Goal: Information Seeking & Learning: Learn about a topic

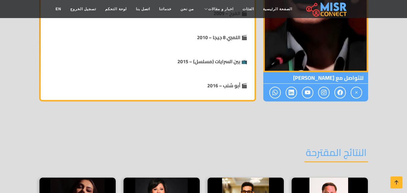
scroll to position [211, 0]
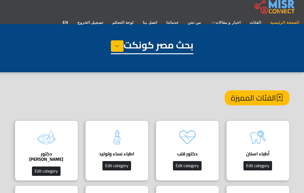
click at [266, 17] on link "الصفحة الرئيسية" at bounding box center [285, 22] width 38 height 11
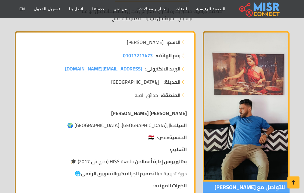
scroll to position [90, 0]
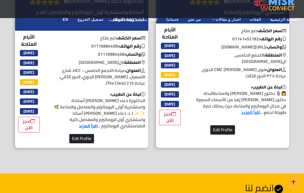
scroll to position [1145, 0]
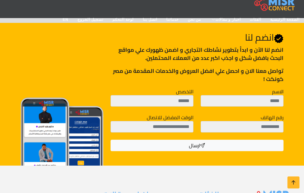
drag, startPoint x: 268, startPoint y: 34, endPoint x: 233, endPoint y: 39, distance: 35.0
click at [233, 39] on div "Join Us انضم لنا انضم لنا اﻵن و ابدأ بتطوير نشاطك التجاري و اضمن ظهورك علي مواق…" at bounding box center [197, 91] width 180 height 119
click at [256, 58] on div "Join Us انضم لنا انضم لنا اﻵن و ابدأ بتطوير نشاطك التجاري و اضمن ظهورك علي مواق…" at bounding box center [197, 91] width 180 height 119
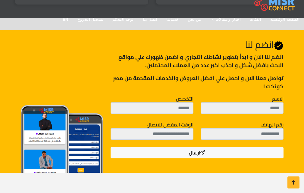
scroll to position [1153, 0]
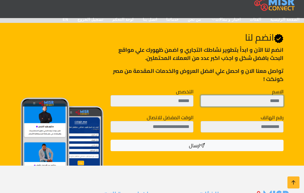
click at [267, 96] on input "الاسم" at bounding box center [242, 100] width 83 height 11
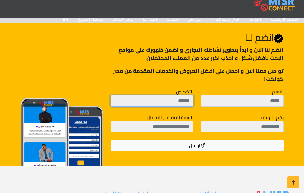
click at [178, 96] on input "التخصص" at bounding box center [152, 100] width 83 height 11
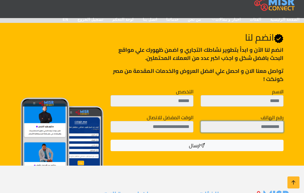
click at [269, 124] on input "رقم الهاتف" at bounding box center [242, 126] width 83 height 11
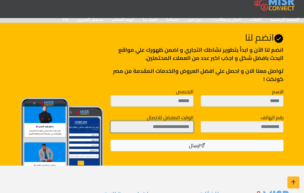
click at [174, 121] on input "الوقت المفضل للاتصال" at bounding box center [152, 126] width 83 height 11
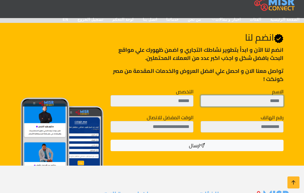
click at [233, 95] on input "الاسم" at bounding box center [242, 100] width 83 height 11
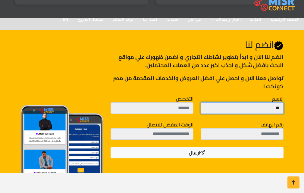
type input "*"
type input "***"
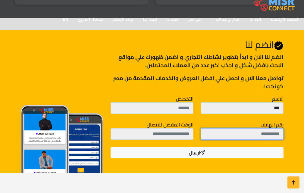
scroll to position [1138, 0]
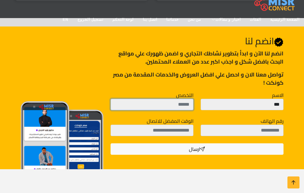
click at [181, 99] on input "التخصص" at bounding box center [152, 104] width 83 height 11
type input "*****"
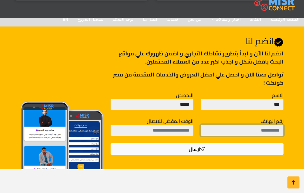
drag, startPoint x: 231, startPoint y: 118, endPoint x: 238, endPoint y: 118, distance: 6.6
click at [234, 125] on input "رقم الهاتف" at bounding box center [242, 130] width 83 height 11
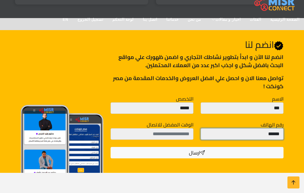
scroll to position [1145, 0]
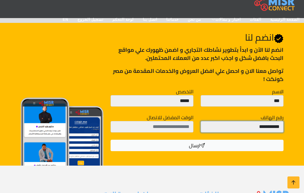
type input "**********"
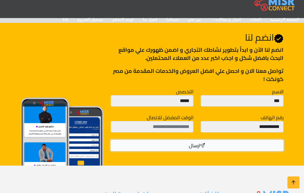
click at [185, 141] on button "ارسال" at bounding box center [197, 145] width 173 height 11
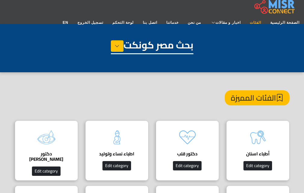
click at [245, 17] on link "الفئات" at bounding box center [255, 22] width 20 height 11
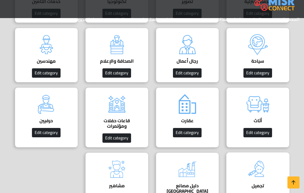
scroll to position [362, 0]
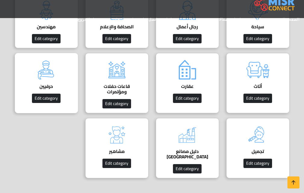
click at [46, 76] on img at bounding box center [46, 70] width 24 height 24
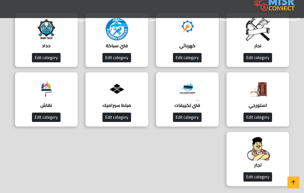
scroll to position [90, 0]
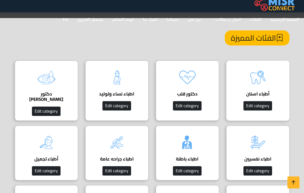
scroll to position [60, 0]
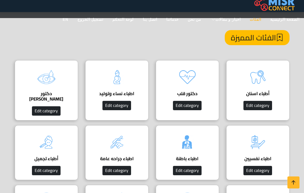
click at [245, 14] on link "الفئات" at bounding box center [255, 19] width 20 height 11
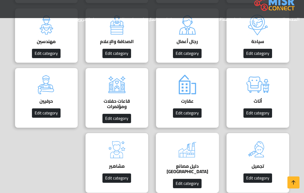
scroll to position [362, 0]
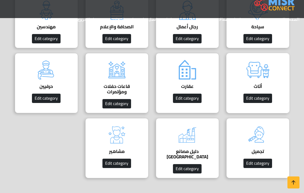
click at [255, 71] on img at bounding box center [258, 70] width 24 height 24
click at [45, 72] on img at bounding box center [46, 70] width 24 height 24
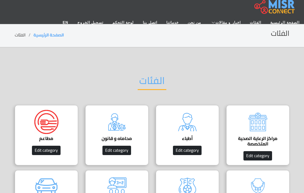
scroll to position [0, 0]
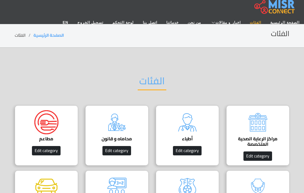
click at [245, 17] on link "الفئات" at bounding box center [255, 22] width 20 height 11
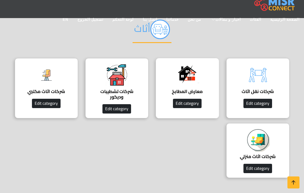
scroll to position [90, 0]
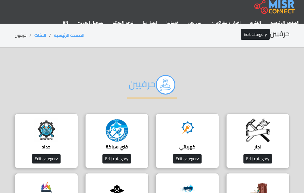
click at [137, 87] on h2 "حرفيين" at bounding box center [152, 87] width 50 height 24
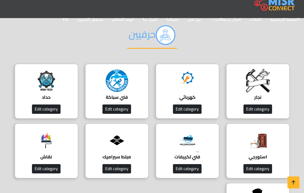
scroll to position [121, 0]
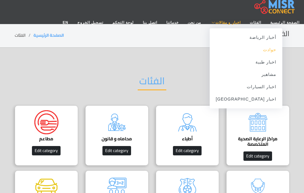
click at [210, 44] on link "حوادث" at bounding box center [246, 50] width 73 height 12
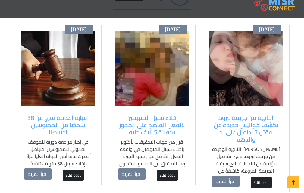
scroll to position [60, 0]
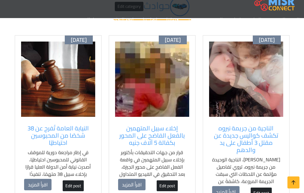
click at [260, 95] on img at bounding box center [246, 79] width 74 height 75
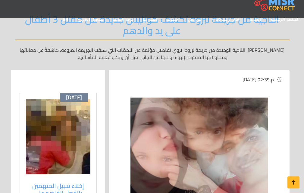
scroll to position [60, 0]
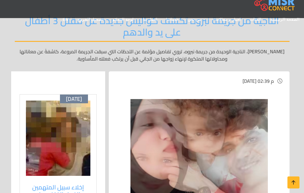
click at [79, 129] on img at bounding box center [58, 138] width 65 height 75
click at [58, 125] on img at bounding box center [58, 138] width 65 height 75
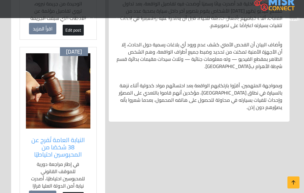
scroll to position [271, 0]
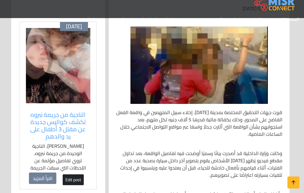
scroll to position [121, 0]
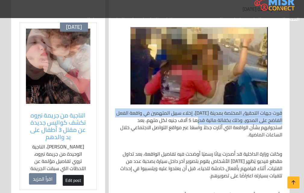
drag, startPoint x: 265, startPoint y: 113, endPoint x: 203, endPoint y: 123, distance: 62.8
click at [203, 123] on div "قررت جهات التحقيق المختصة بمدينة 6 أكتوبر، إخلاء سبيل المتهمين في واقعة الفعل ا…" at bounding box center [199, 186] width 174 height 162
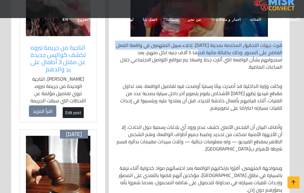
scroll to position [151, 0]
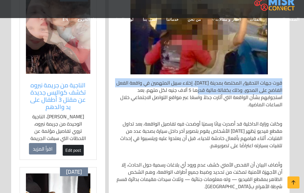
click at [66, 32] on img at bounding box center [58, 35] width 65 height 75
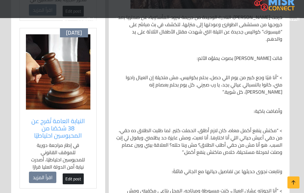
scroll to position [181, 0]
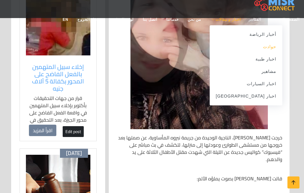
click at [210, 41] on link "حوادث" at bounding box center [246, 47] width 73 height 12
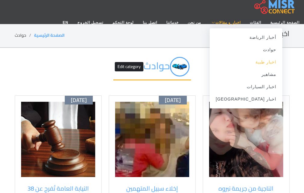
click at [210, 56] on link "اخبار طبية" at bounding box center [246, 62] width 73 height 12
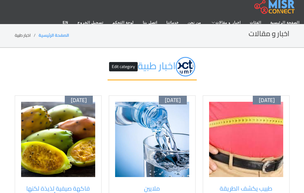
click at [236, 61] on div "اخبار طبية Edit category" at bounding box center [152, 72] width 275 height 48
click at [58, 17] on link "EN" at bounding box center [65, 22] width 15 height 11
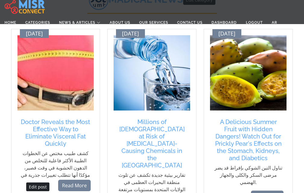
scroll to position [121, 0]
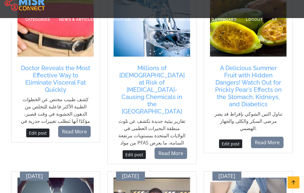
click at [171, 118] on p "تقارير بيئية جديدة تكشف عن تلوث منطقة البحيرات العظمى في الولايات المتحدة بمستو…" at bounding box center [152, 143] width 71 height 51
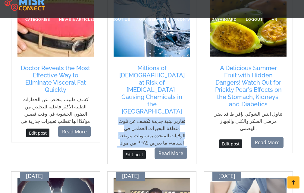
click at [171, 118] on p "تقارير بيئية جديدة تكشف عن تلوث منطقة البحيرات العظمى في الولايات المتحدة بمستو…" at bounding box center [152, 143] width 71 height 51
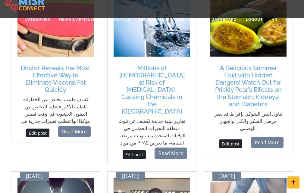
click at [245, 117] on p "تناول التين الشوكي بإفراط قد يضر مرضى السكر والكلى والجهاز الهضمي." at bounding box center [248, 121] width 71 height 22
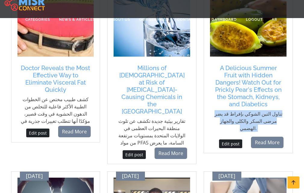
click at [245, 117] on p "تناول التين الشوكي بإفراط قد يضر مرضى السكر والكلى والجهاز الهضمي." at bounding box center [248, 121] width 71 height 22
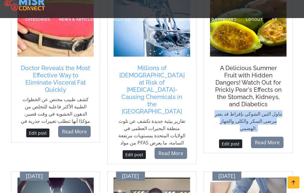
click at [252, 70] on h5 "A Delicious Summer Fruit with Hidden Dangers! Watch Out for Prickly Pear's Effe…" at bounding box center [248, 86] width 71 height 43
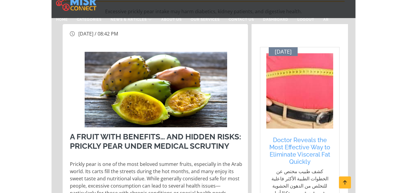
scroll to position [211, 0]
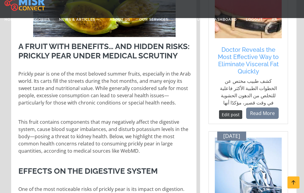
click at [225, 117] on link "Edit post" at bounding box center [230, 114] width 23 height 9
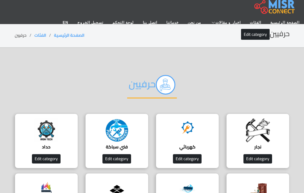
scroll to position [90, 0]
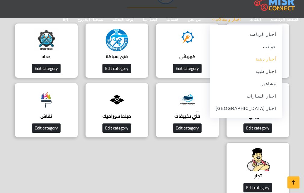
click at [210, 53] on link "أخبار دينية" at bounding box center [246, 59] width 73 height 12
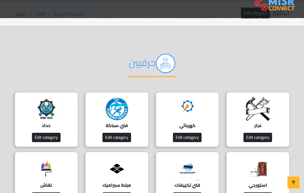
scroll to position [0, 0]
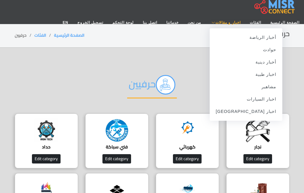
click at [216, 20] on span "اخبار و مقالات" at bounding box center [228, 22] width 25 height 5
click at [210, 44] on link "حوادث" at bounding box center [246, 50] width 73 height 12
click at [210, 56] on link "أخبار دينية" at bounding box center [246, 62] width 73 height 12
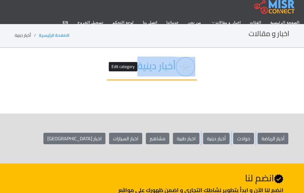
drag, startPoint x: 260, startPoint y: 79, endPoint x: 191, endPoint y: 131, distance: 86.7
click at [182, 134] on main "اخبار و مقالات الصفحة الرئيسية أخبار دينية أخبار دينية Edit category أخبار الري…" at bounding box center [152, 94] width 304 height 140
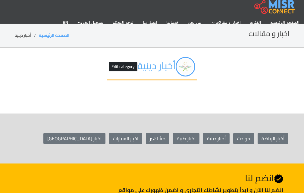
click at [262, 95] on div "أخبار دينية Edit category" at bounding box center [152, 72] width 275 height 48
click at [58, 17] on link "EN" at bounding box center [65, 22] width 15 height 11
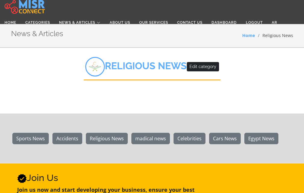
click at [131, 65] on h2 "Religious News Edit category" at bounding box center [152, 69] width 137 height 24
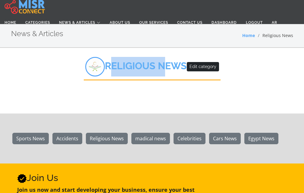
click at [131, 65] on h2 "Religious News Edit category" at bounding box center [152, 69] width 137 height 24
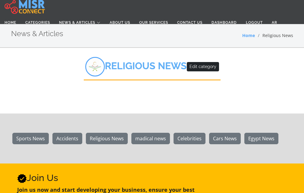
click at [179, 65] on h2 "Religious News Edit category" at bounding box center [152, 69] width 137 height 24
click at [181, 87] on div "Religious News Edit category" at bounding box center [152, 72] width 282 height 48
click at [278, 18] on link "AR" at bounding box center [274, 22] width 14 height 11
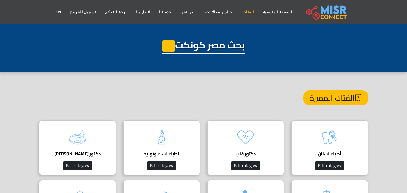
click at [243, 9] on link "الفئات" at bounding box center [248, 11] width 20 height 11
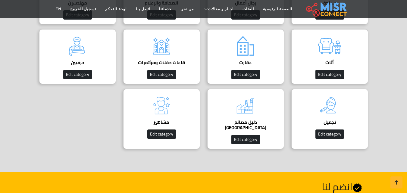
scroll to position [422, 0]
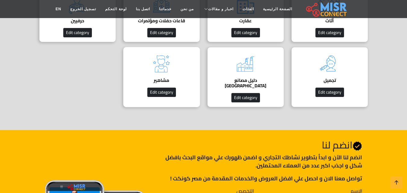
click at [167, 61] on img at bounding box center [162, 64] width 24 height 24
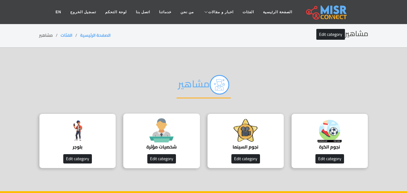
click at [176, 129] on div "شخصيات مؤثرة Edit category" at bounding box center [161, 141] width 77 height 55
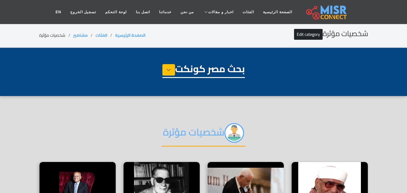
select select "**********"
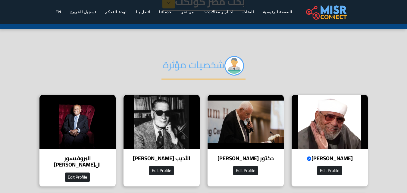
scroll to position [90, 0]
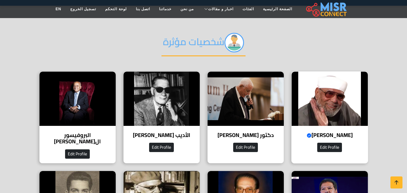
click at [337, 93] on img at bounding box center [330, 99] width 76 height 54
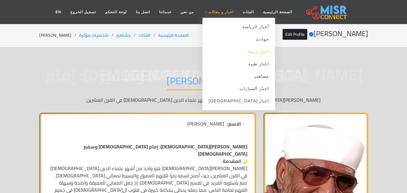
click at [246, 51] on link "أخبار دينية" at bounding box center [239, 52] width 73 height 12
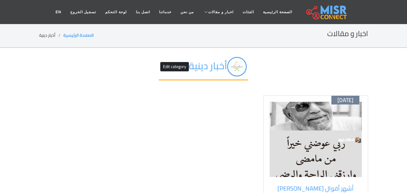
click at [330, 125] on img at bounding box center [316, 139] width 92 height 75
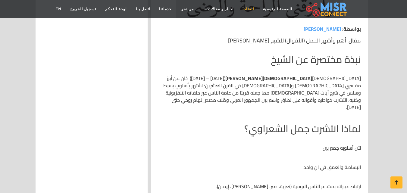
scroll to position [241, 0]
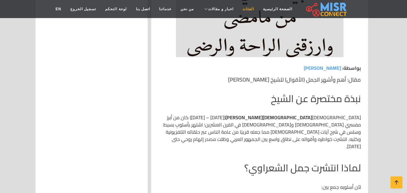
click at [241, 10] on link "الفئات" at bounding box center [248, 8] width 20 height 11
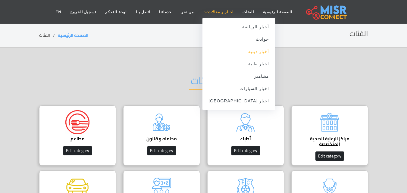
click at [250, 52] on link "أخبار دينية" at bounding box center [239, 52] width 73 height 12
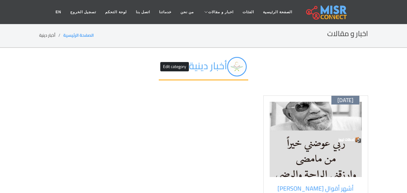
click at [335, 120] on img at bounding box center [316, 139] width 92 height 75
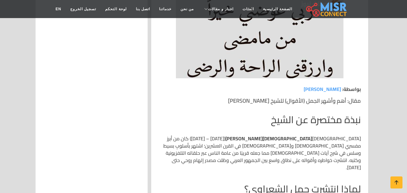
scroll to position [271, 0]
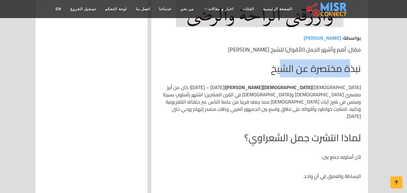
drag, startPoint x: 345, startPoint y: 66, endPoint x: 285, endPoint y: 65, distance: 59.7
click at [282, 65] on h2 "نبذة مختصرة عن الشيخ" at bounding box center [260, 68] width 203 height 11
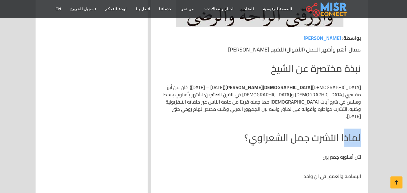
drag, startPoint x: 329, startPoint y: 124, endPoint x: 259, endPoint y: 134, distance: 71.0
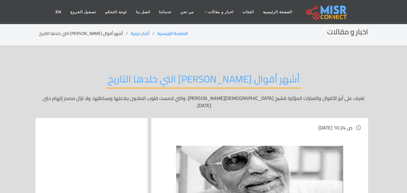
scroll to position [0, 0]
